Goal: Task Accomplishment & Management: Complete application form

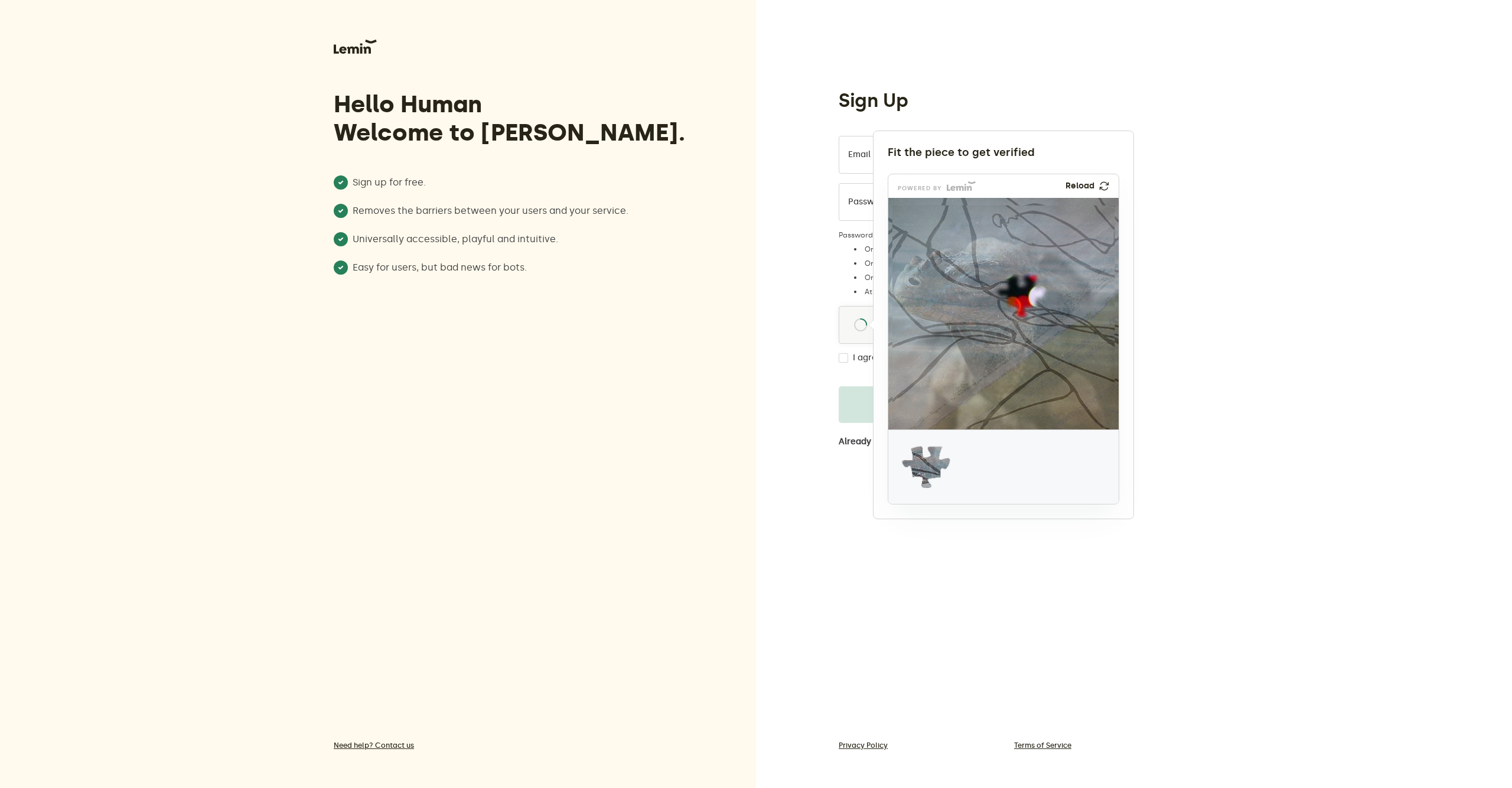
click at [1100, 190] on link "Reload" at bounding box center [1087, 186] width 44 height 9
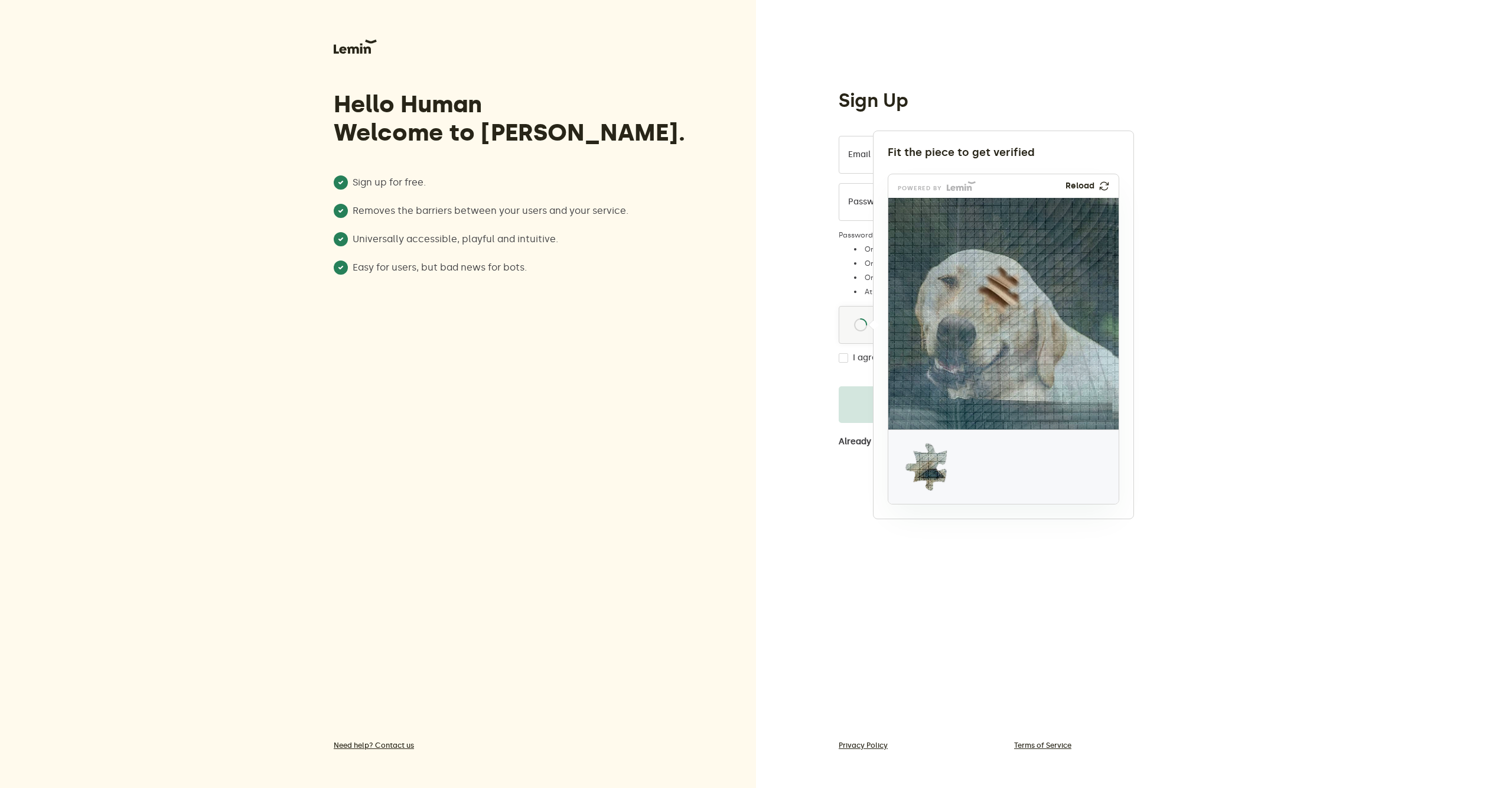
click at [1100, 187] on img at bounding box center [1104, 186] width 11 height 11
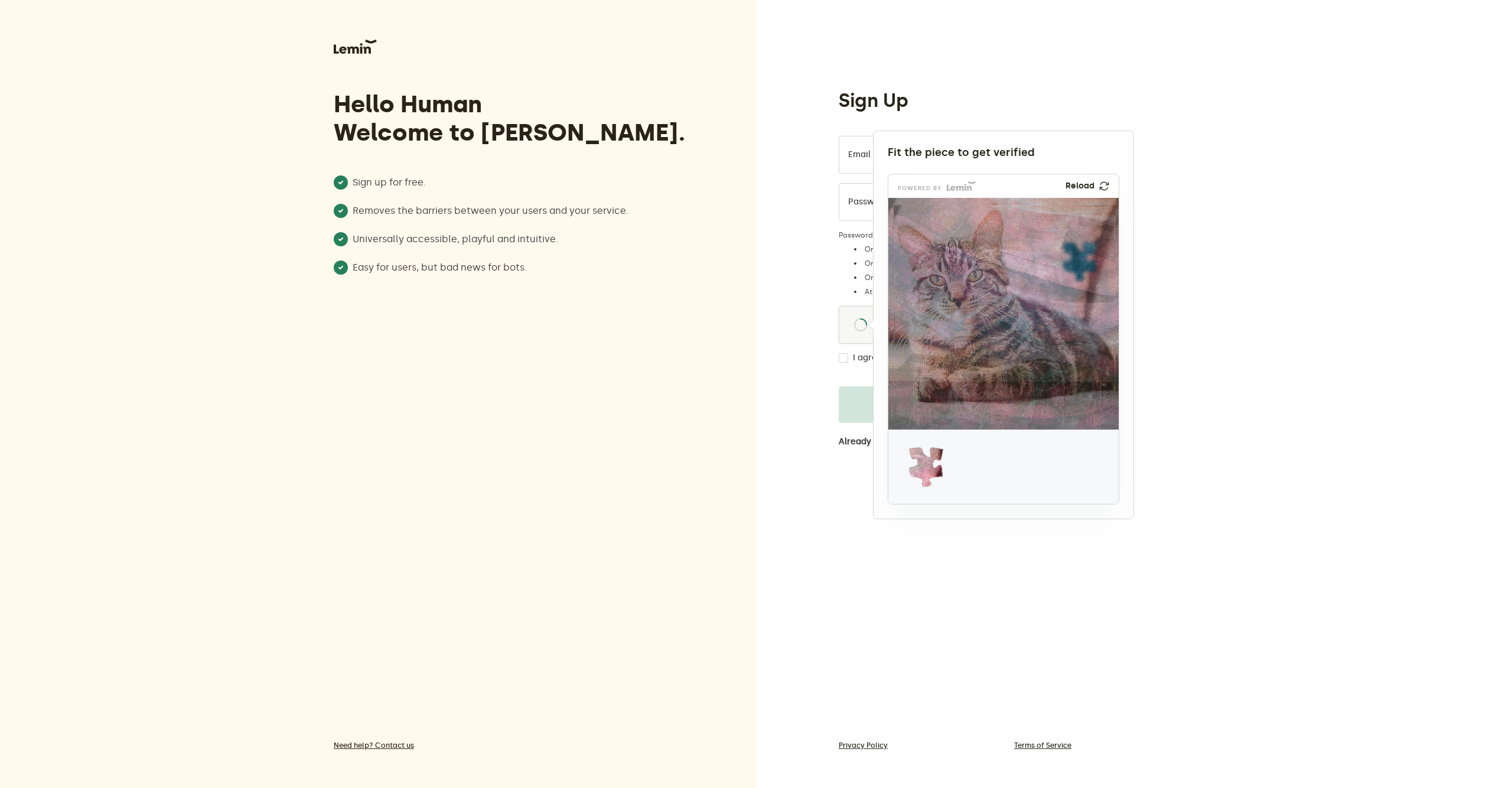
click at [1220, 287] on div at bounding box center [756, 394] width 1512 height 788
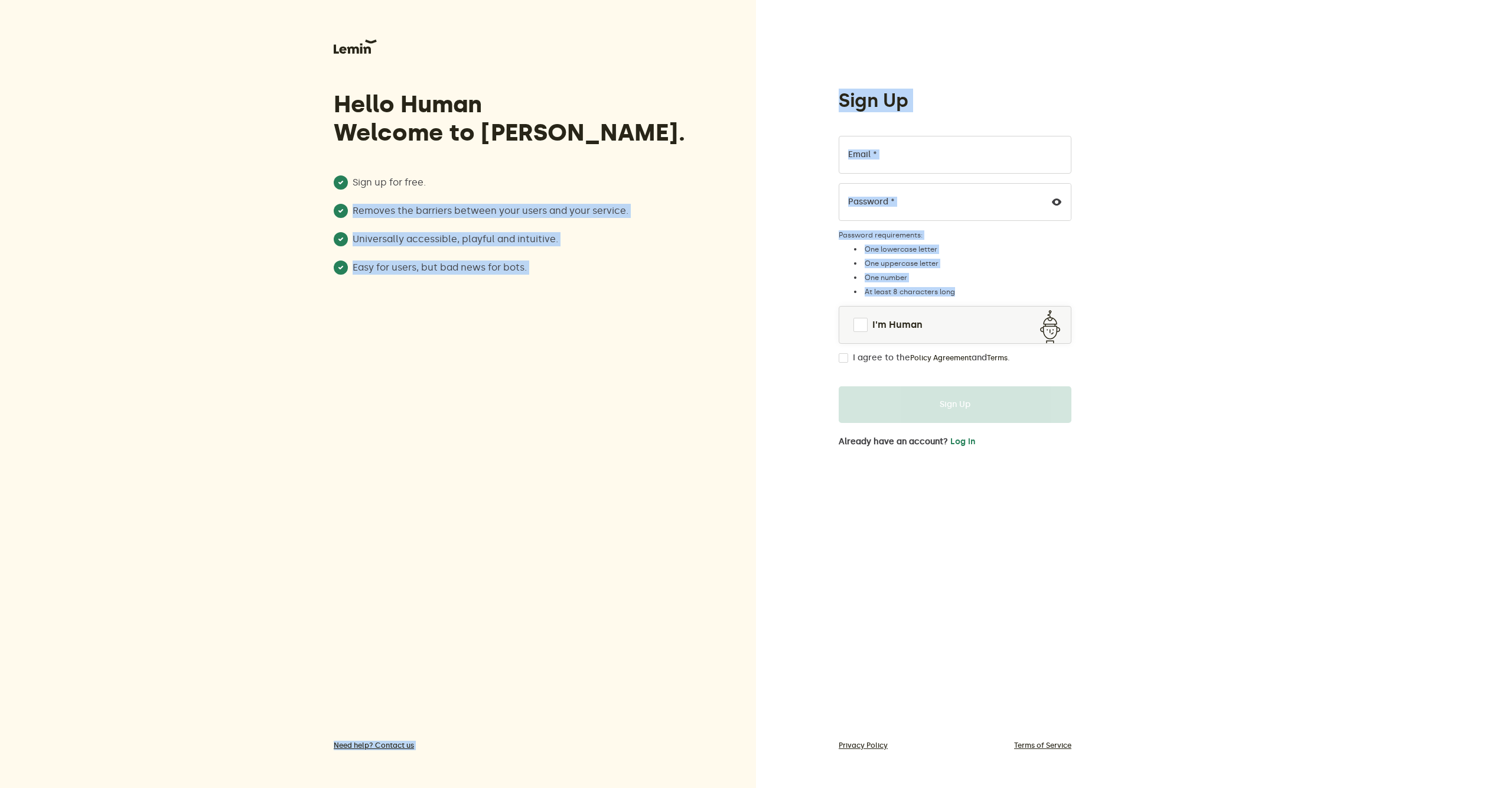
drag, startPoint x: 358, startPoint y: 195, endPoint x: 805, endPoint y: 321, distance: 464.4
click at [776, 326] on div "Hello Human Welcome to [PERSON_NAME]. Sign up for free. Removes the barriers be…" at bounding box center [756, 394] width 1512 height 788
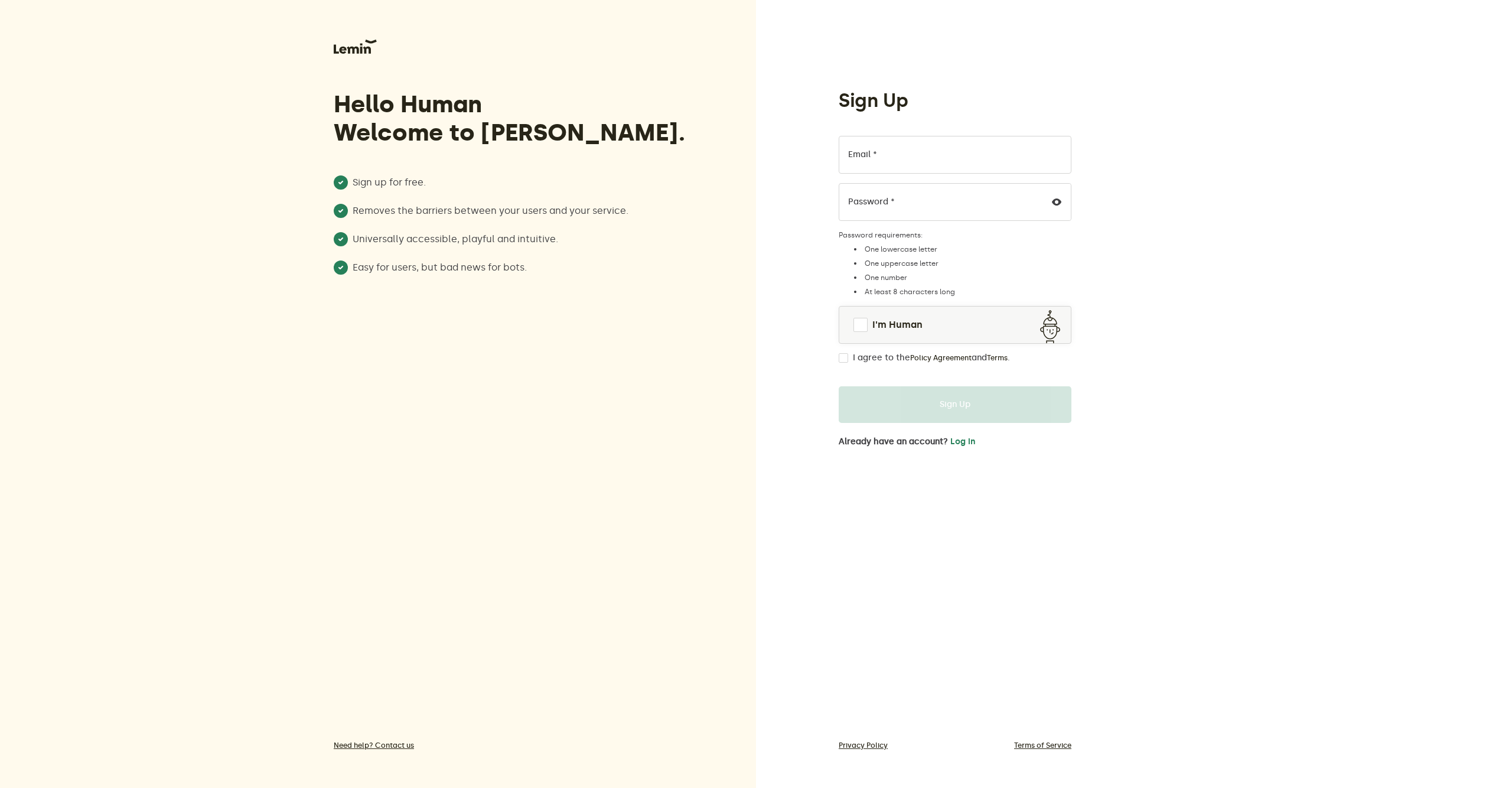
click at [841, 458] on div "Sign Up Email * Password * Password requirements: One lowercase letter One uppe…" at bounding box center [955, 414] width 233 height 652
drag, startPoint x: 961, startPoint y: 440, endPoint x: 1325, endPoint y: -31, distance: 595.3
click at [1325, 0] on html "Hello Human Welcome to [PERSON_NAME]. Sign up for free. Removes the barriers be…" at bounding box center [756, 394] width 1512 height 788
drag, startPoint x: 893, startPoint y: 323, endPoint x: 1114, endPoint y: 179, distance: 263.8
click at [1114, 179] on div "Sign Up Email * Password * Password requirements: One lowercase letter One uppe…" at bounding box center [1133, 394] width 756 height 788
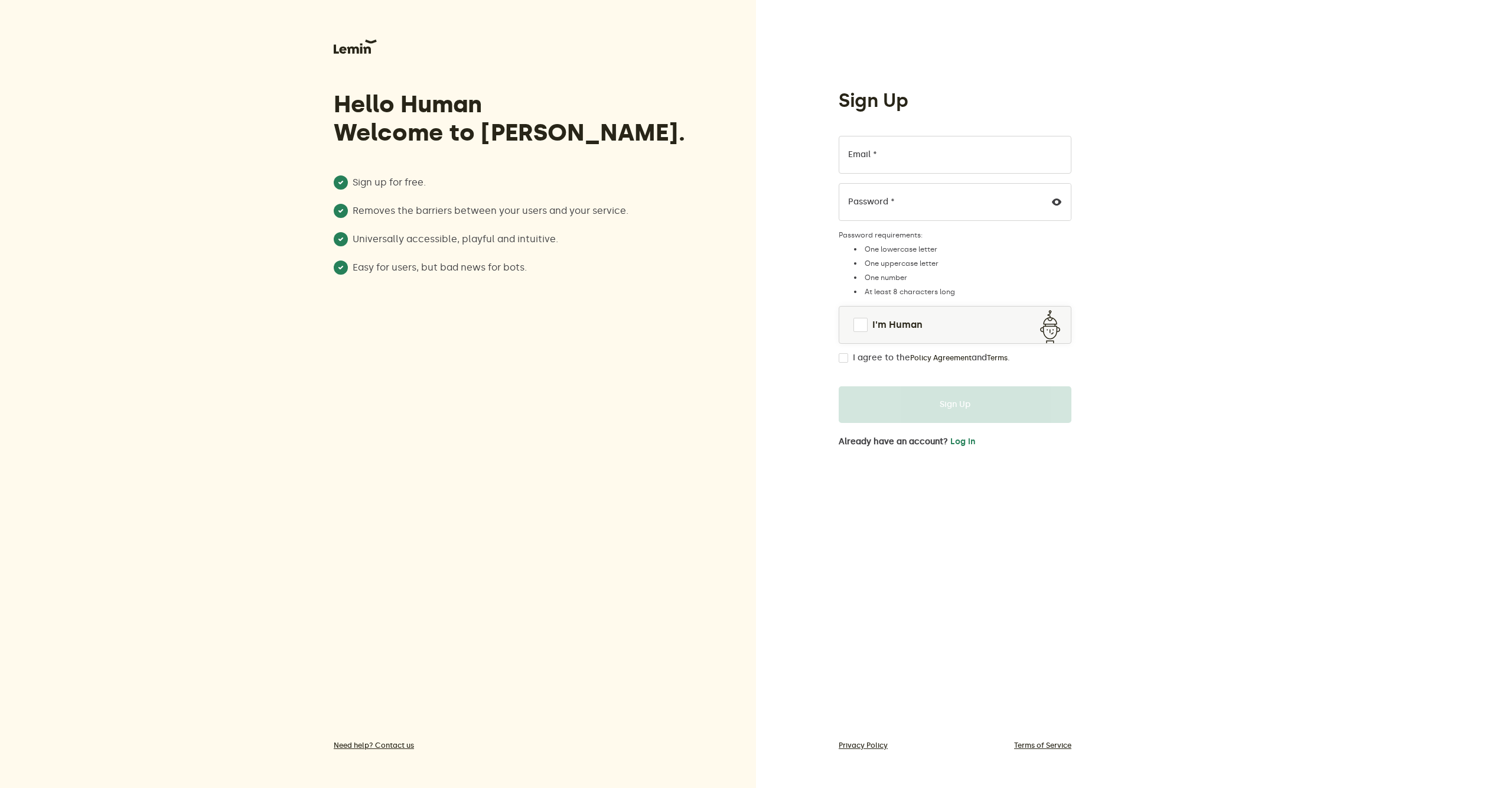
drag, startPoint x: 1280, startPoint y: 313, endPoint x: 1013, endPoint y: 370, distance: 273.0
click at [1276, 310] on div "Sign Up Email * Password * Password requirements: One lowercase letter One uppe…" at bounding box center [1133, 394] width 756 height 788
drag, startPoint x: 895, startPoint y: 317, endPoint x: 932, endPoint y: 317, distance: 37.0
click at [932, 317] on link "I'm Human" at bounding box center [954, 325] width 232 height 29
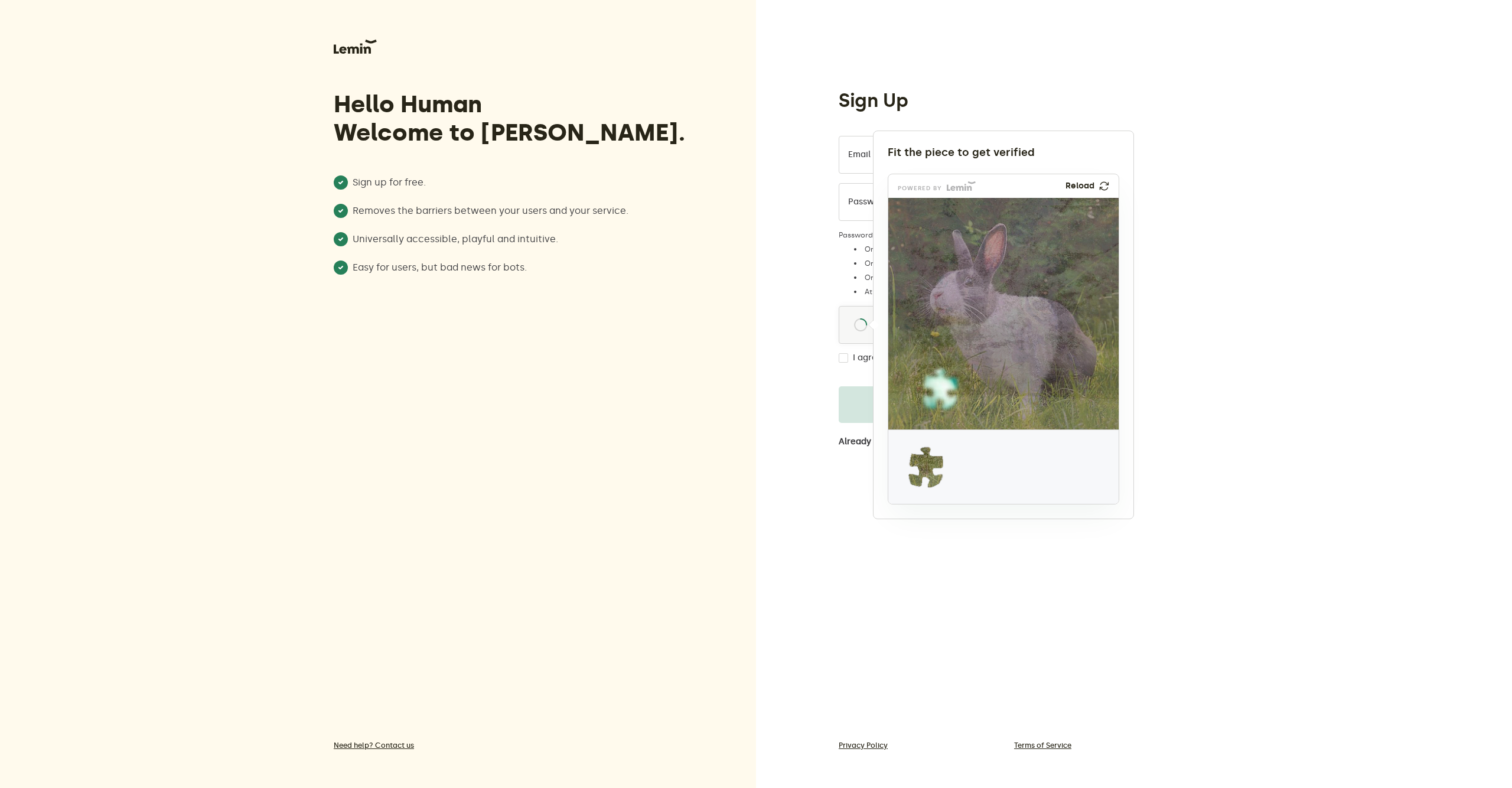
drag, startPoint x: 1375, startPoint y: 257, endPoint x: 1369, endPoint y: 250, distance: 9.2
click at [1374, 257] on div at bounding box center [756, 394] width 1512 height 788
